Goal: Information Seeking & Learning: Find specific page/section

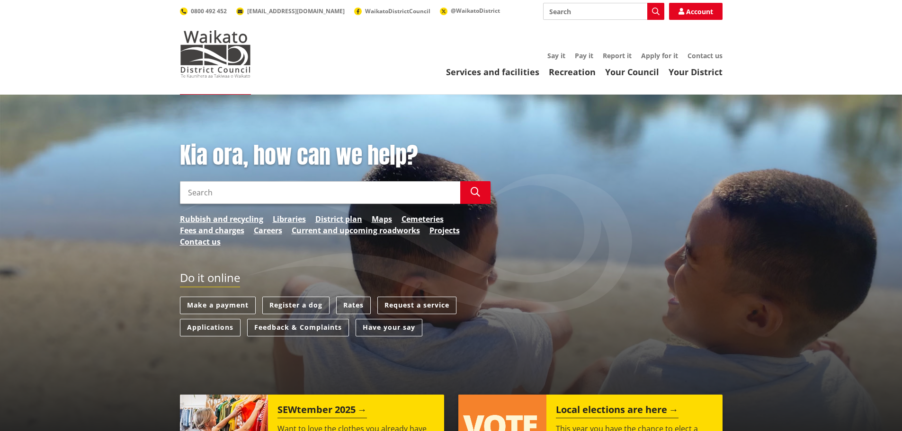
click at [244, 201] on input "Search" at bounding box center [320, 192] width 280 height 23
type input "libraries"
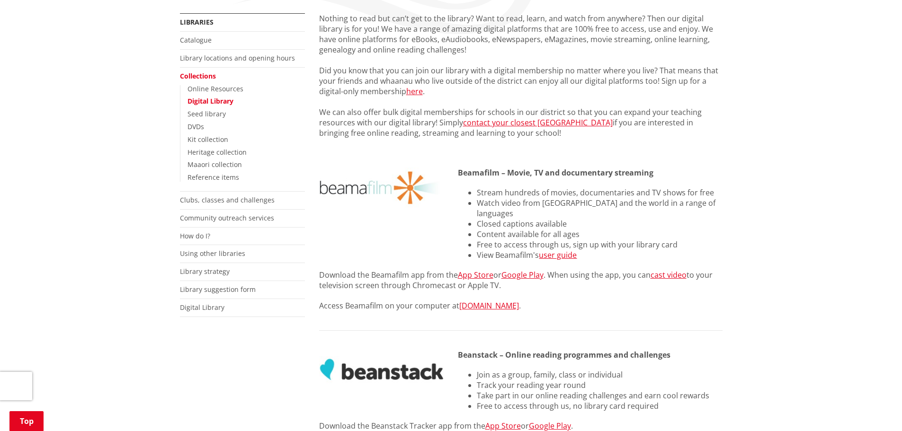
scroll to position [189, 0]
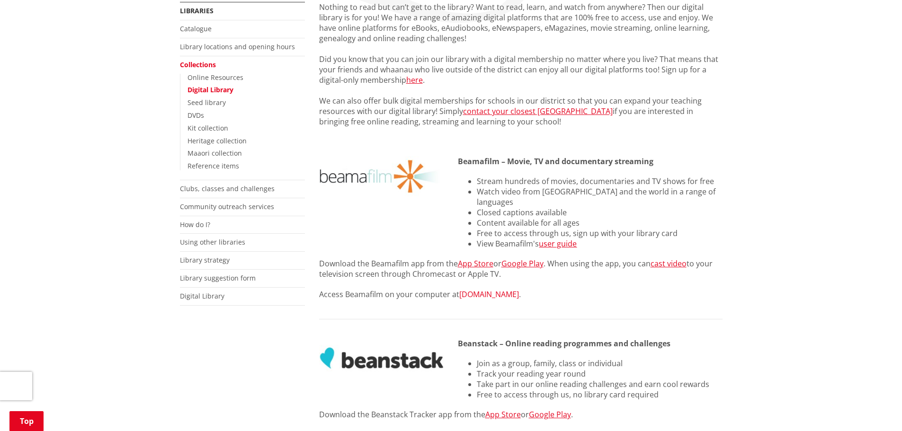
click at [482, 289] on link "Beamafilm.com" at bounding box center [489, 294] width 60 height 10
